Goal: Find specific page/section: Find specific page/section

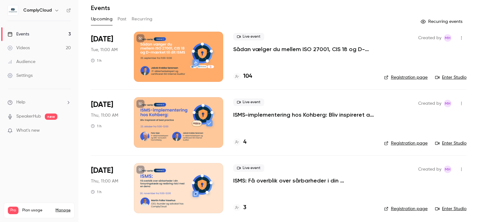
scroll to position [22, 0]
click at [343, 16] on div "Upcoming Past Recurring" at bounding box center [279, 19] width 376 height 10
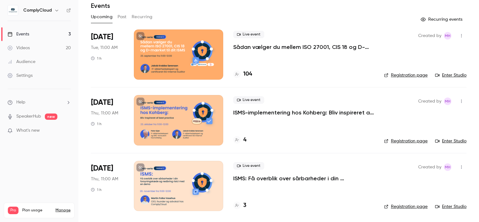
scroll to position [0, 0]
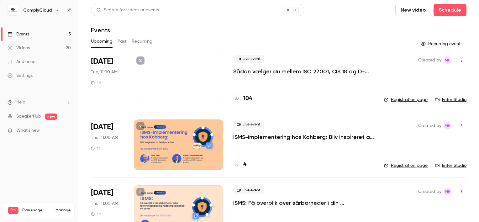
scroll to position [24, 0]
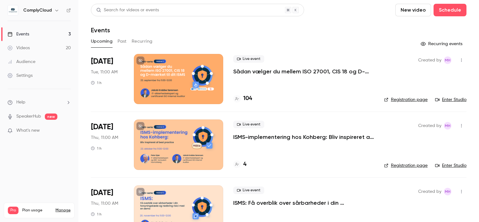
click at [192, 73] on div at bounding box center [178, 79] width 89 height 50
click at [451, 98] on link "Enter Studio" at bounding box center [450, 100] width 31 height 6
click at [435, 97] on link "Enter Studio" at bounding box center [450, 100] width 31 height 6
